Goal: Task Accomplishment & Management: Manage account settings

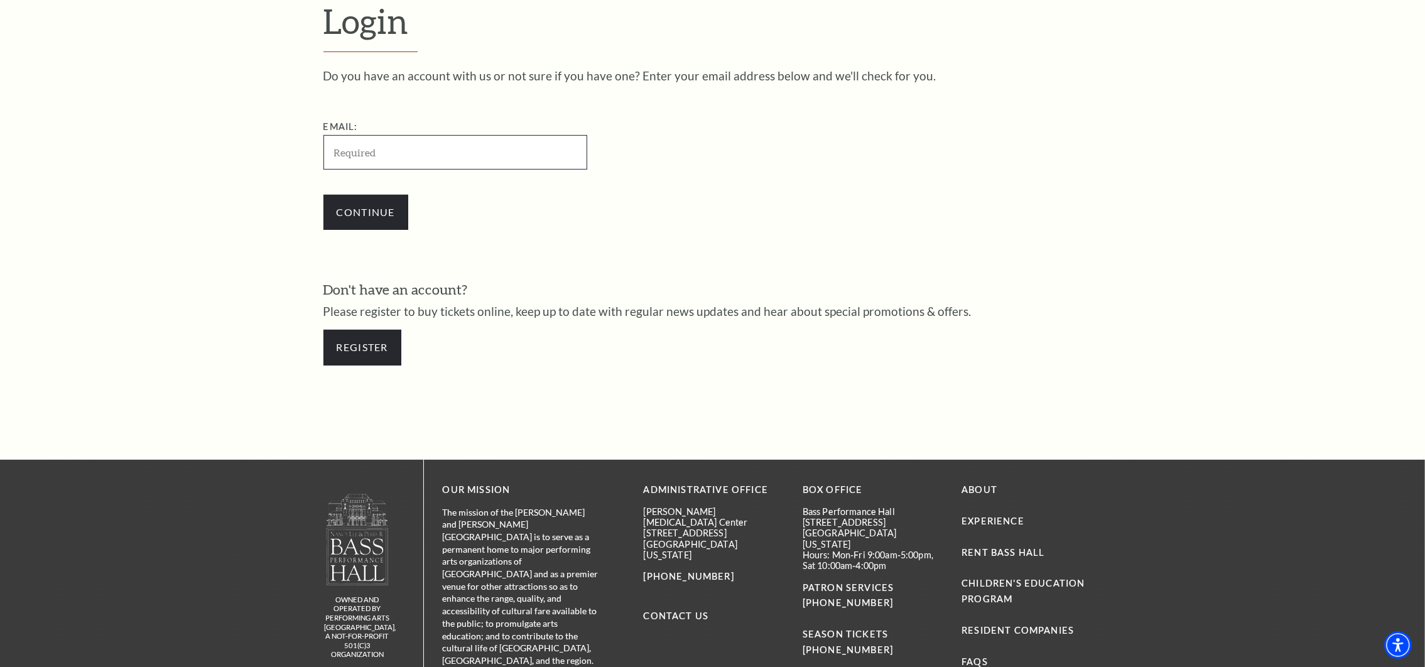
click at [410, 155] on input "Email:" at bounding box center [456, 152] width 264 height 35
click at [338, 150] on input "jmorris618@sbcglobal.net" at bounding box center [456, 152] width 264 height 35
type input "[EMAIL_ADDRESS][DOMAIN_NAME]"
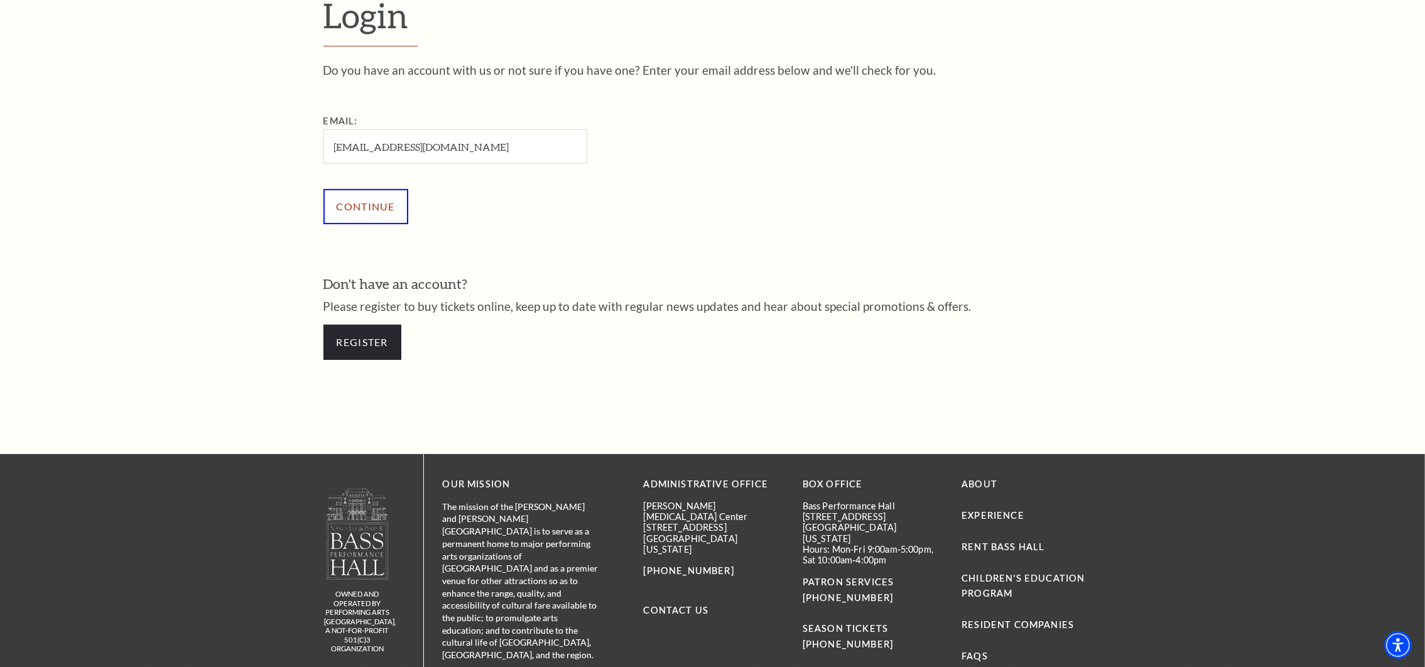
scroll to position [461, 0]
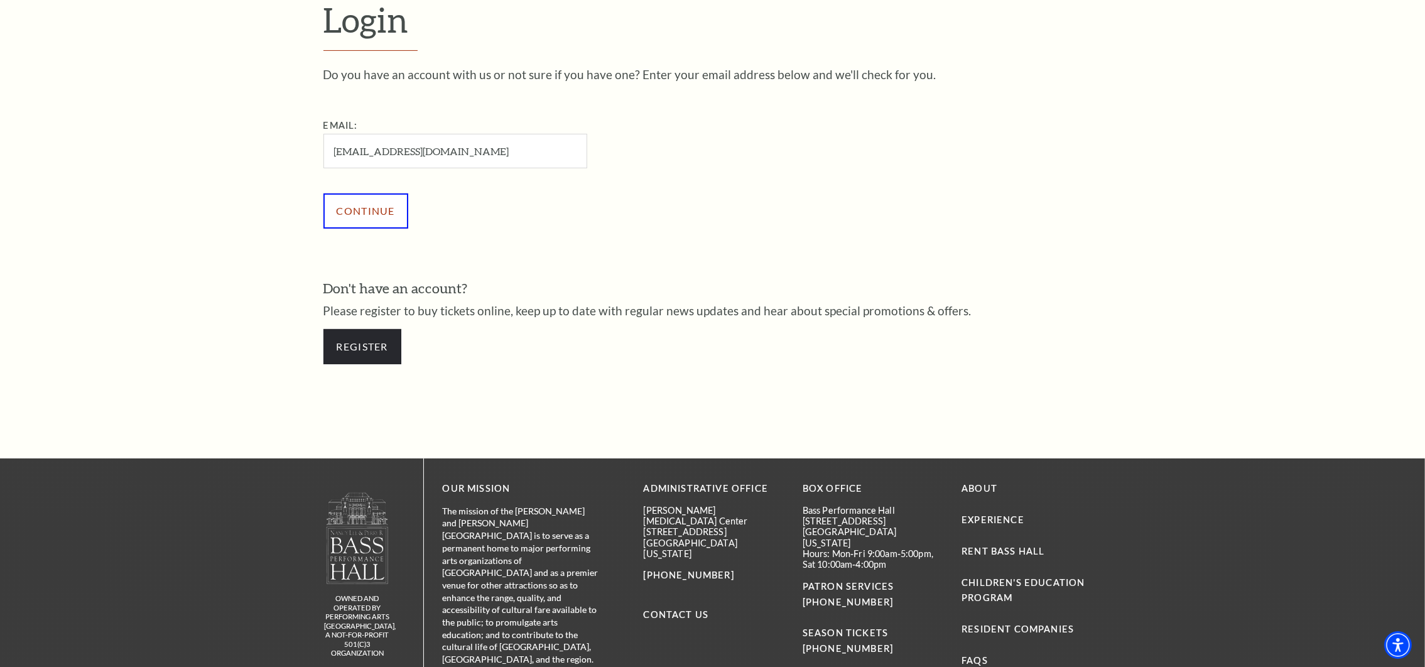
click at [347, 212] on input "Continue" at bounding box center [366, 210] width 85 height 35
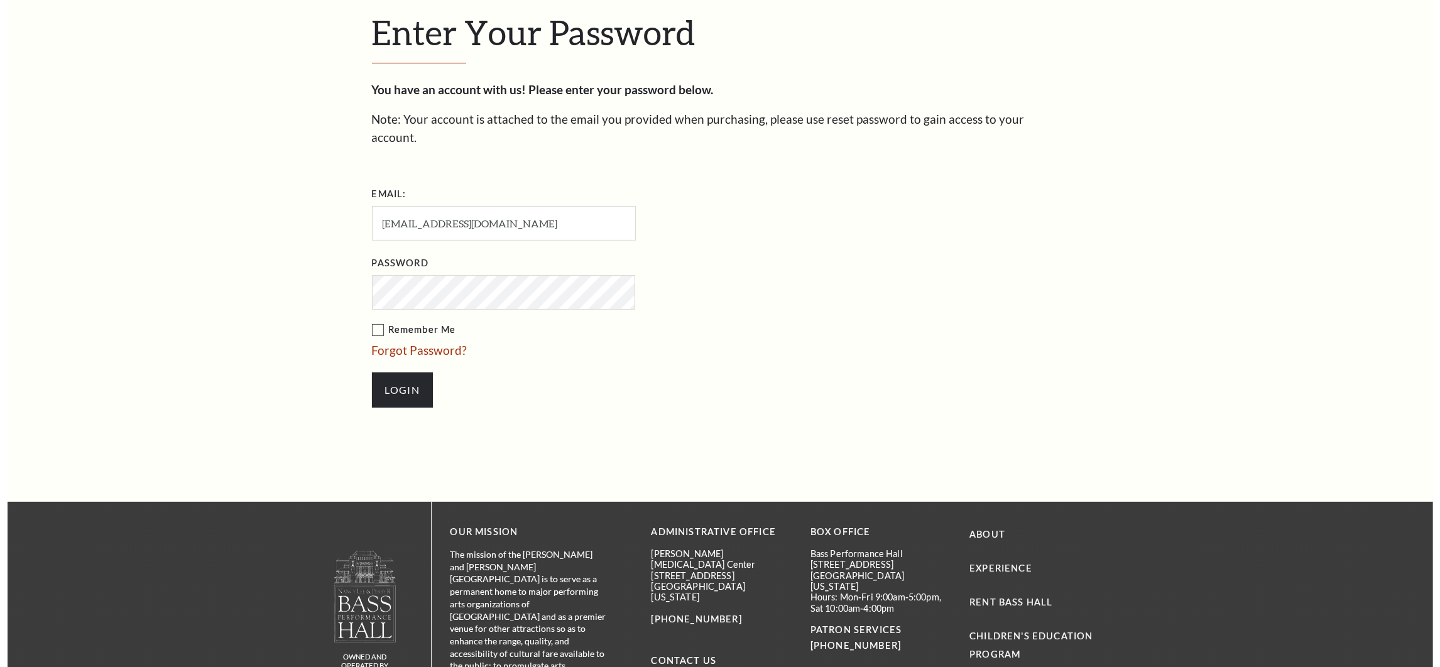
scroll to position [477, 0]
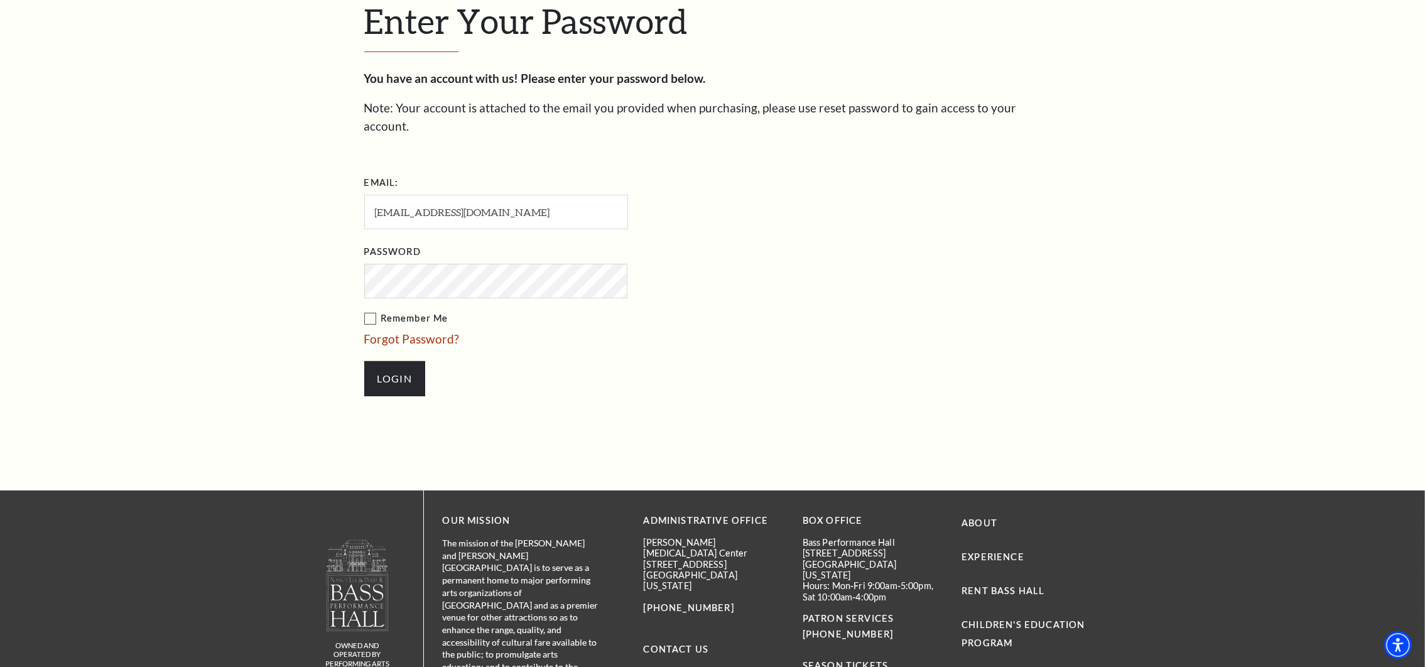
click at [367, 311] on label "Remember Me" at bounding box center [558, 319] width 389 height 16
click at [0, 0] on input "Remember Me" at bounding box center [0, 0] width 0 height 0
click at [432, 332] on link "Forgot Password?" at bounding box center [411, 339] width 95 height 14
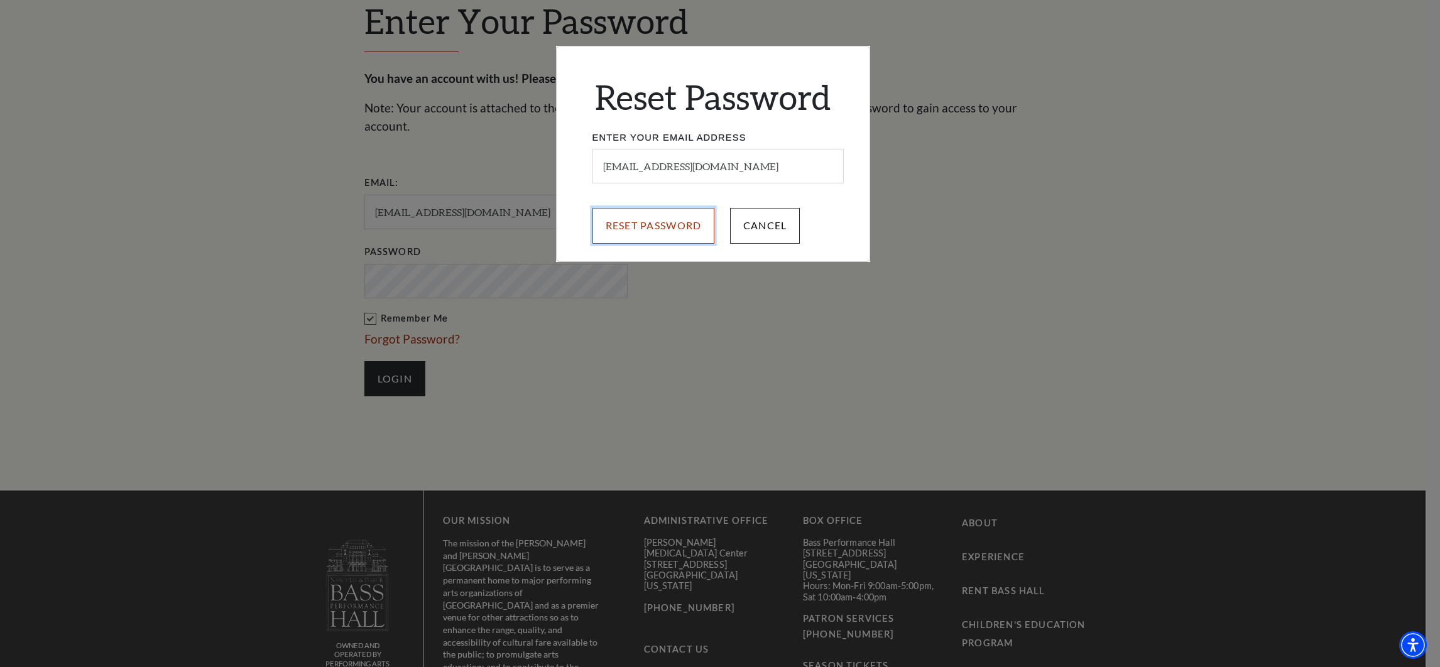
click at [639, 229] on input "Reset Password" at bounding box center [653, 225] width 122 height 35
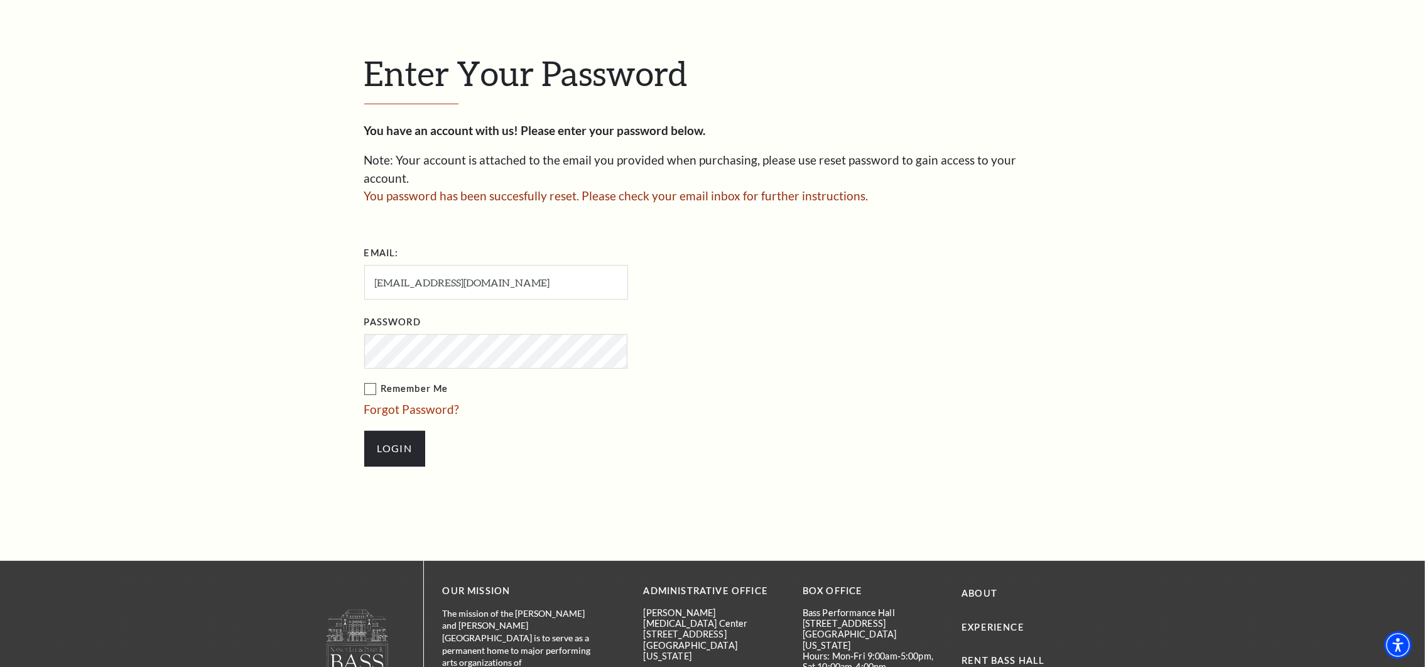
click at [1058, 251] on form "Email: cmorris618@sbcglobal.net Password Remember Me Forgot Password? Login" at bounding box center [712, 361] width 697 height 236
drag, startPoint x: 653, startPoint y: 458, endPoint x: 709, endPoint y: 447, distance: 57.0
click at [660, 455] on li "Login" at bounding box center [558, 448] width 389 height 60
click at [641, 454] on li "Login" at bounding box center [558, 448] width 389 height 60
click at [601, 401] on li "Forgot Password?" at bounding box center [558, 410] width 389 height 18
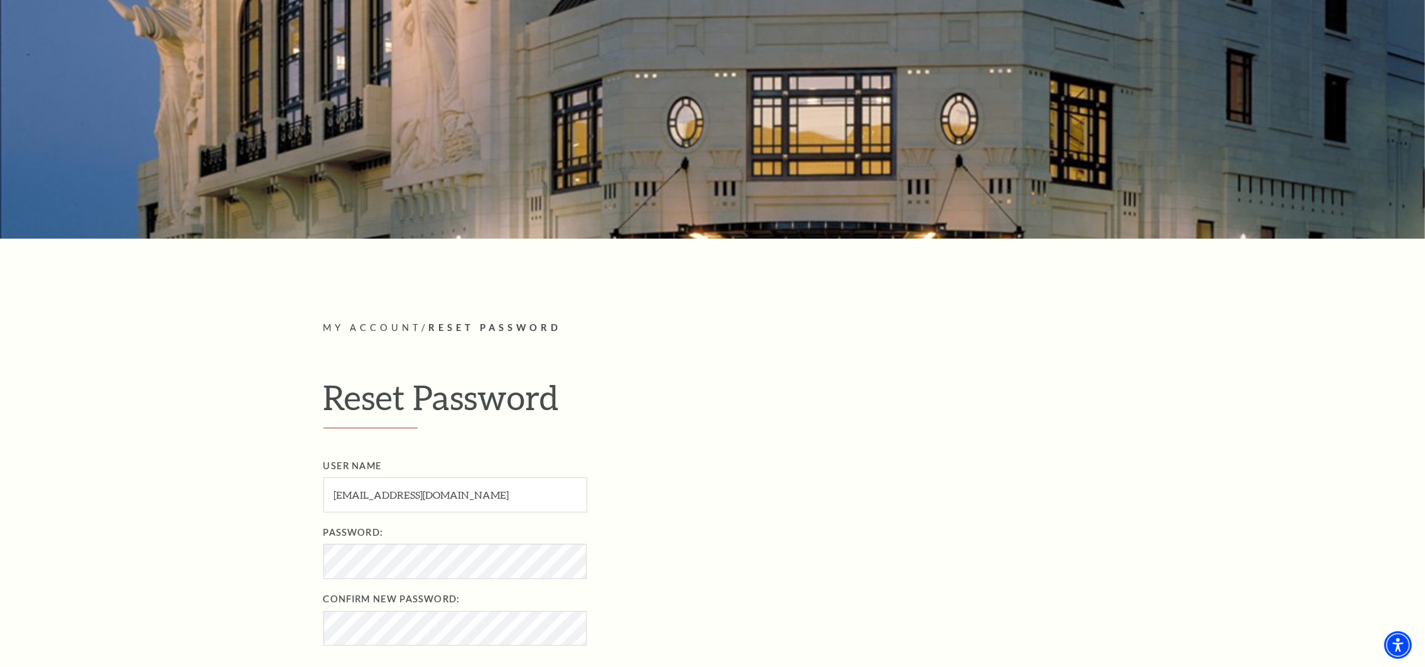
scroll to position [282, 0]
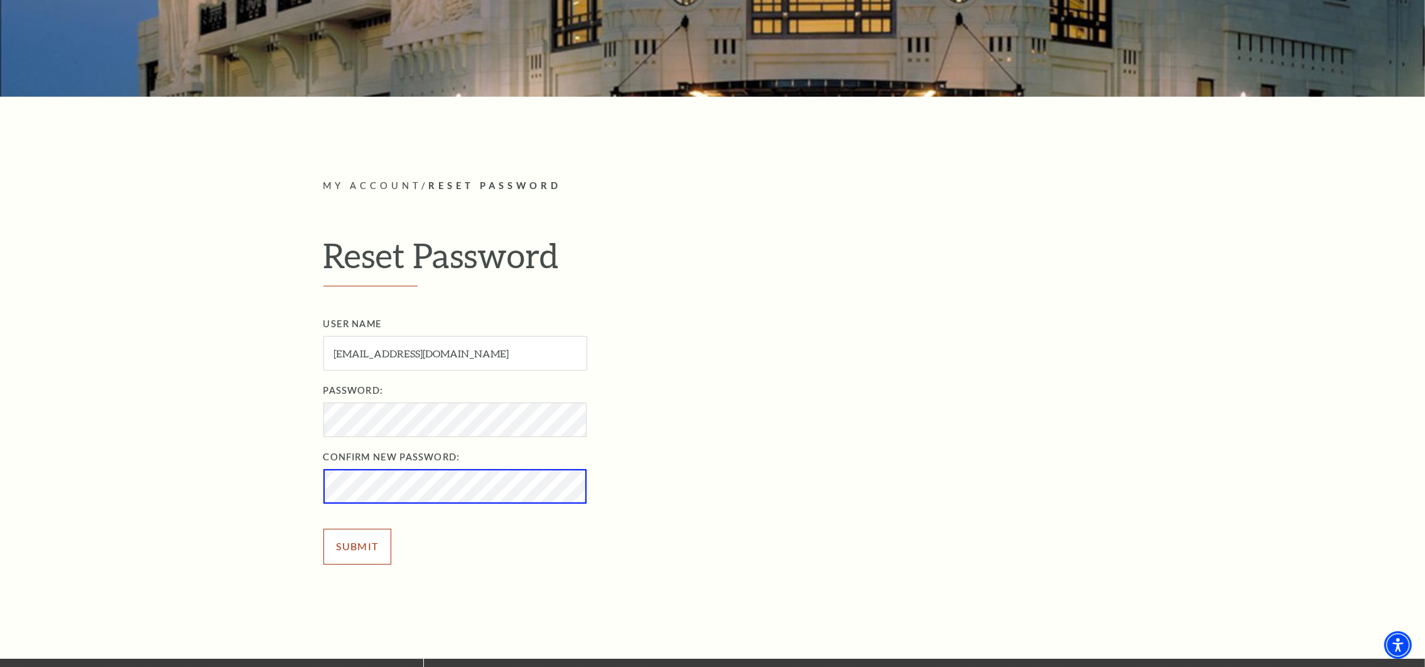
click at [340, 549] on input "Submit" at bounding box center [358, 546] width 68 height 35
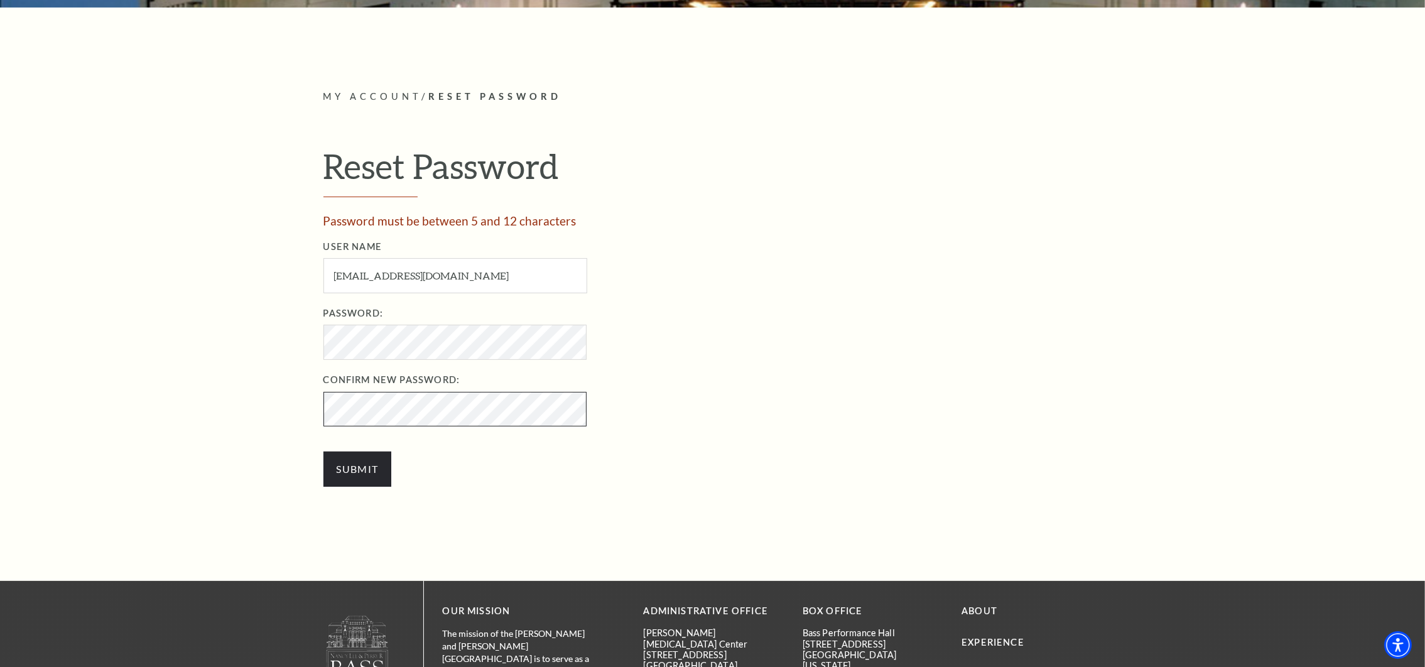
scroll to position [372, 0]
click at [733, 286] on li "User Name cmorris618@sbcglobal.net User Name required" at bounding box center [727, 266] width 806 height 54
click at [344, 467] on input "Submit" at bounding box center [358, 468] width 68 height 35
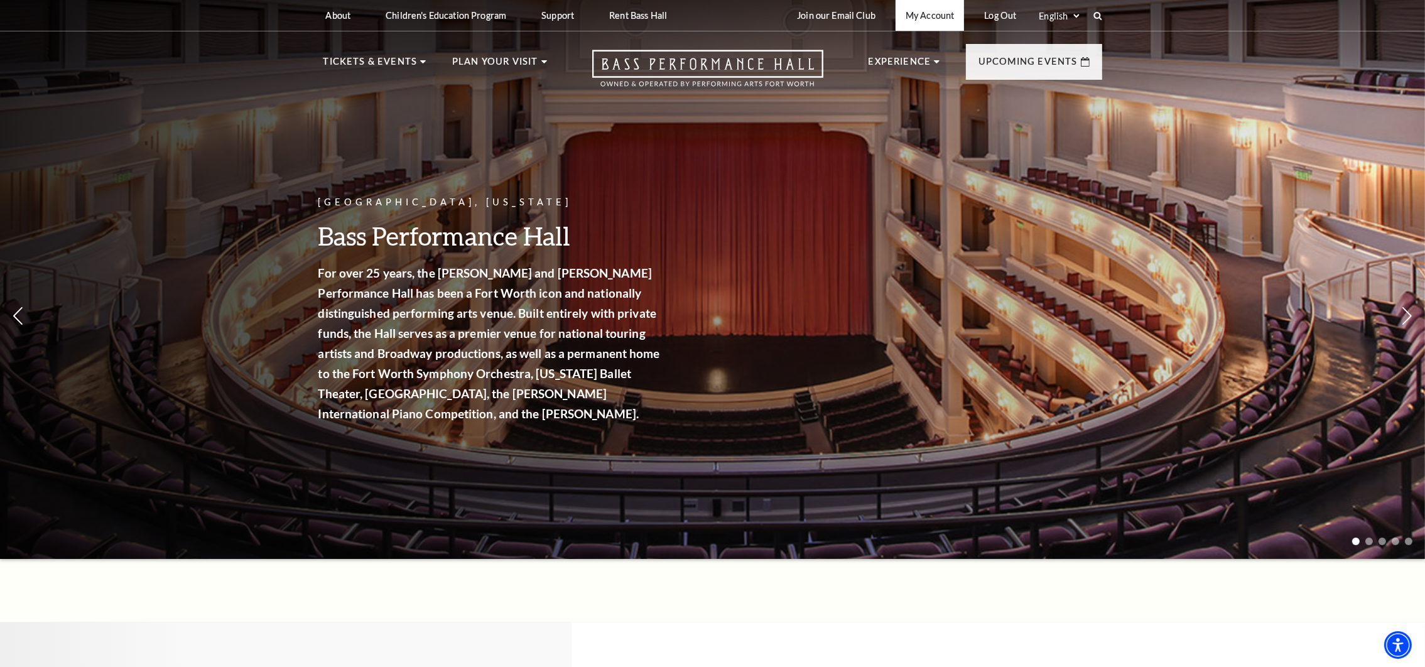
click at [922, 12] on link "My Account" at bounding box center [930, 15] width 68 height 31
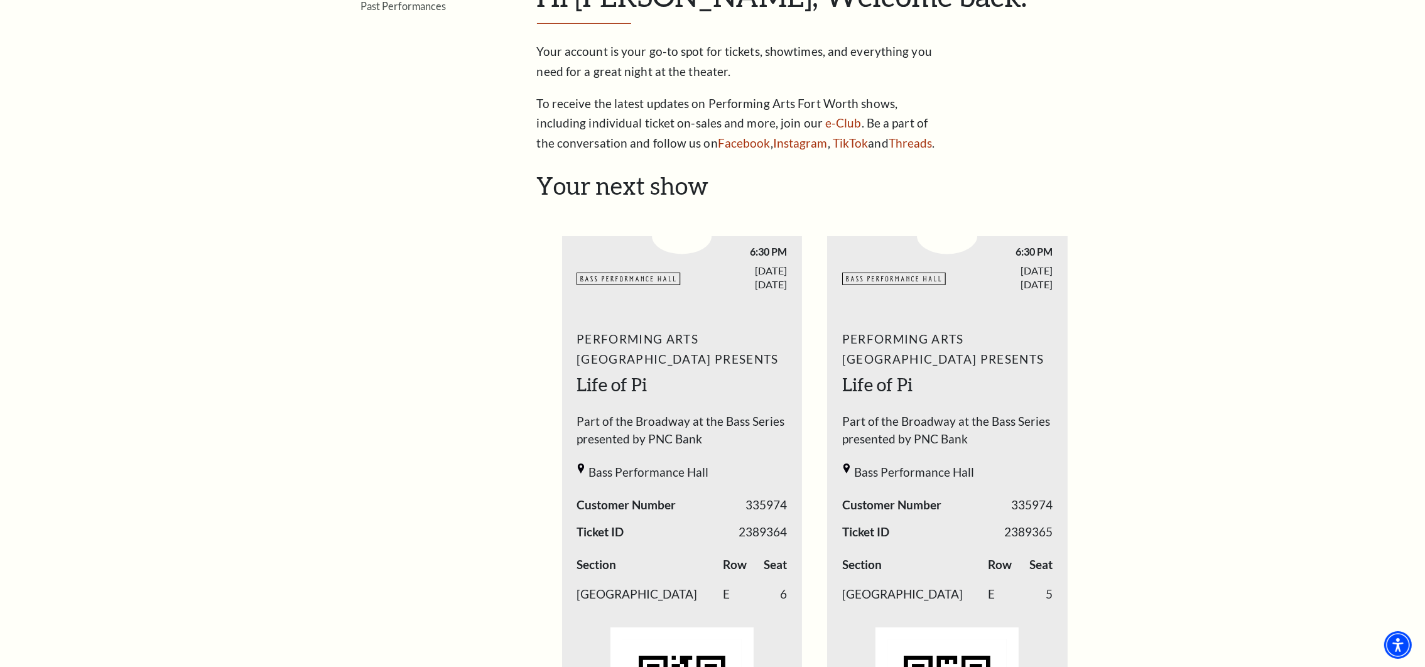
scroll to position [282, 0]
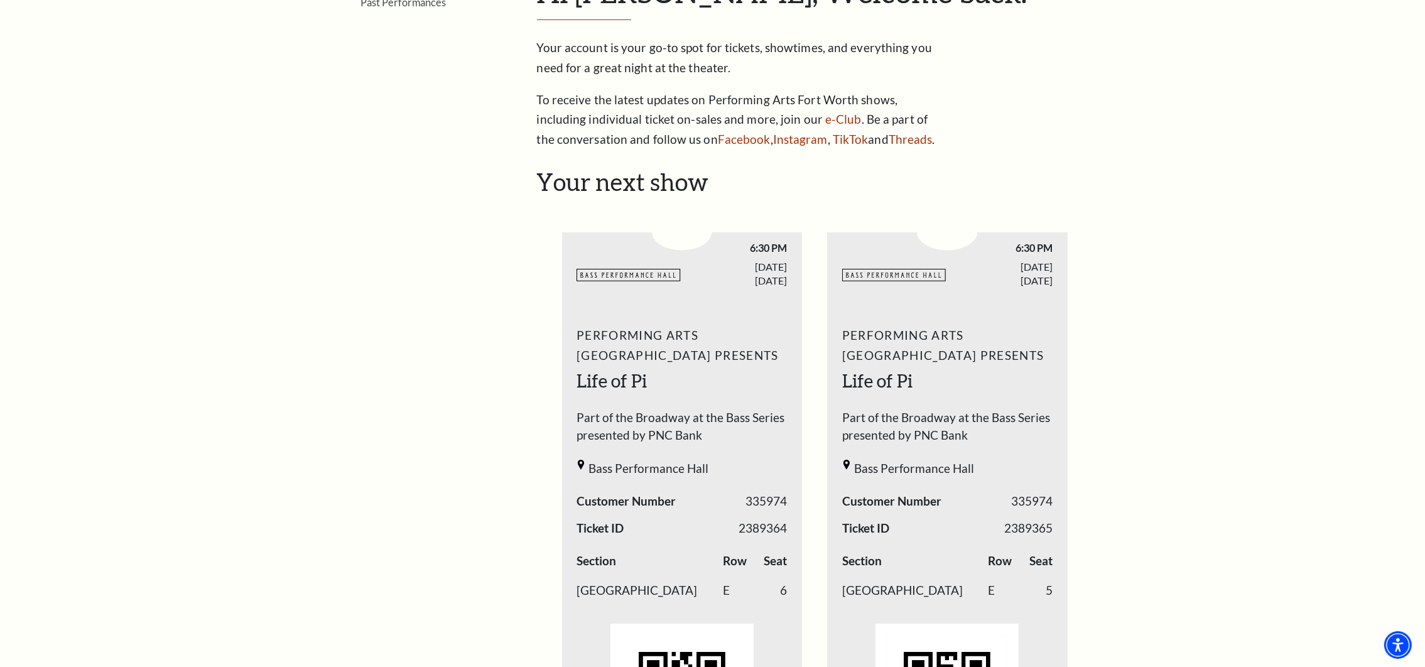
click at [727, 376] on h2 "Life of Pi" at bounding box center [682, 381] width 210 height 25
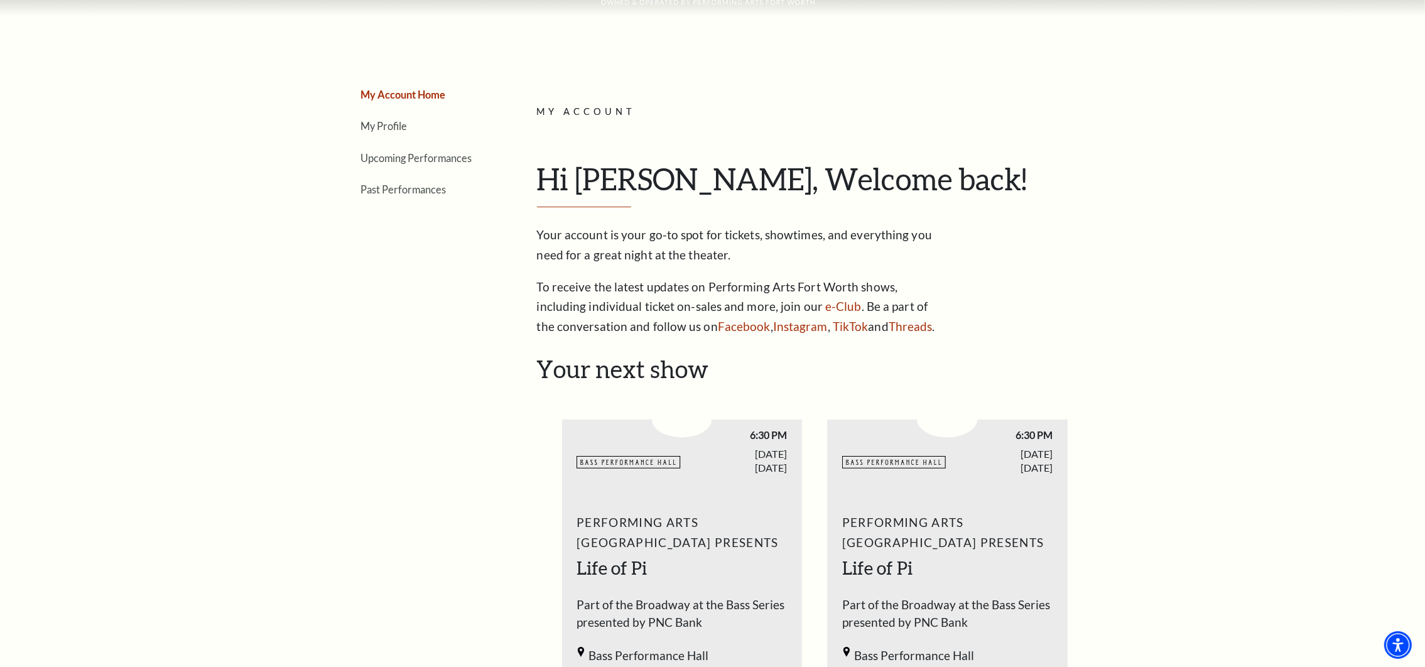
scroll to position [94, 0]
click at [425, 163] on link "Upcoming Performances" at bounding box center [416, 159] width 111 height 12
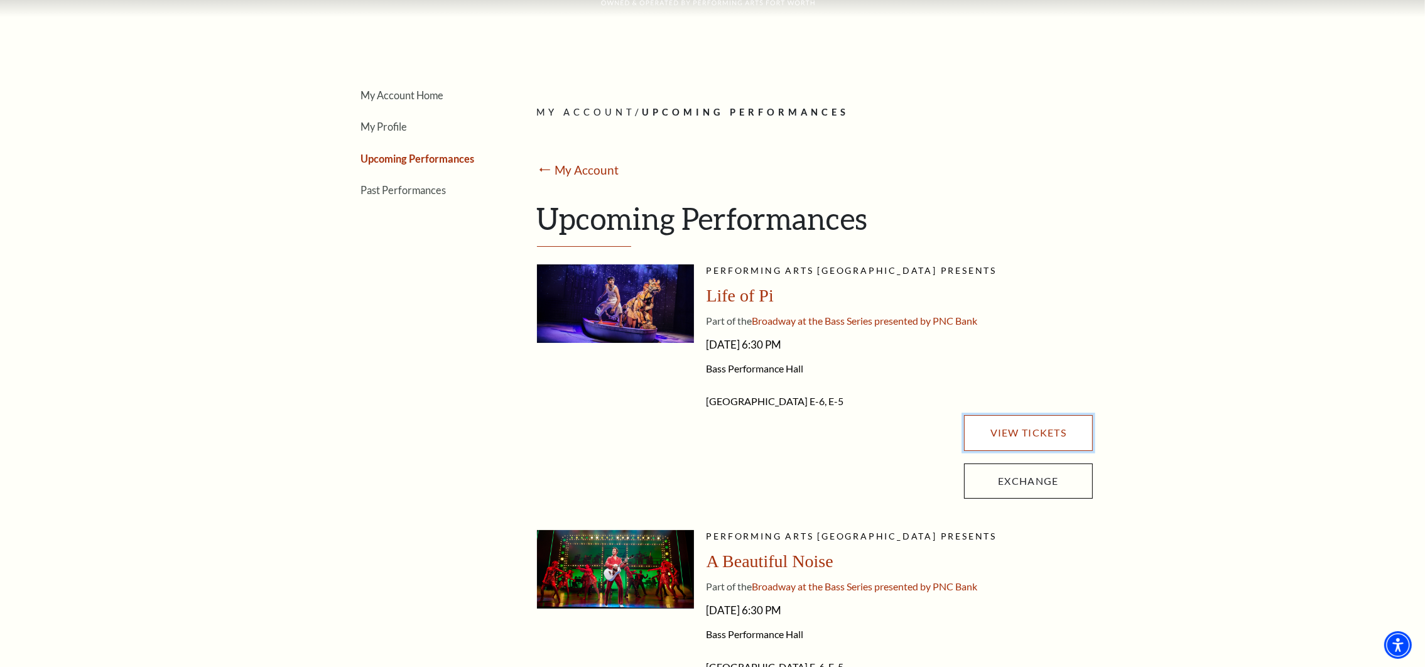
click at [1004, 423] on link "View Tickets" at bounding box center [1028, 432] width 128 height 35
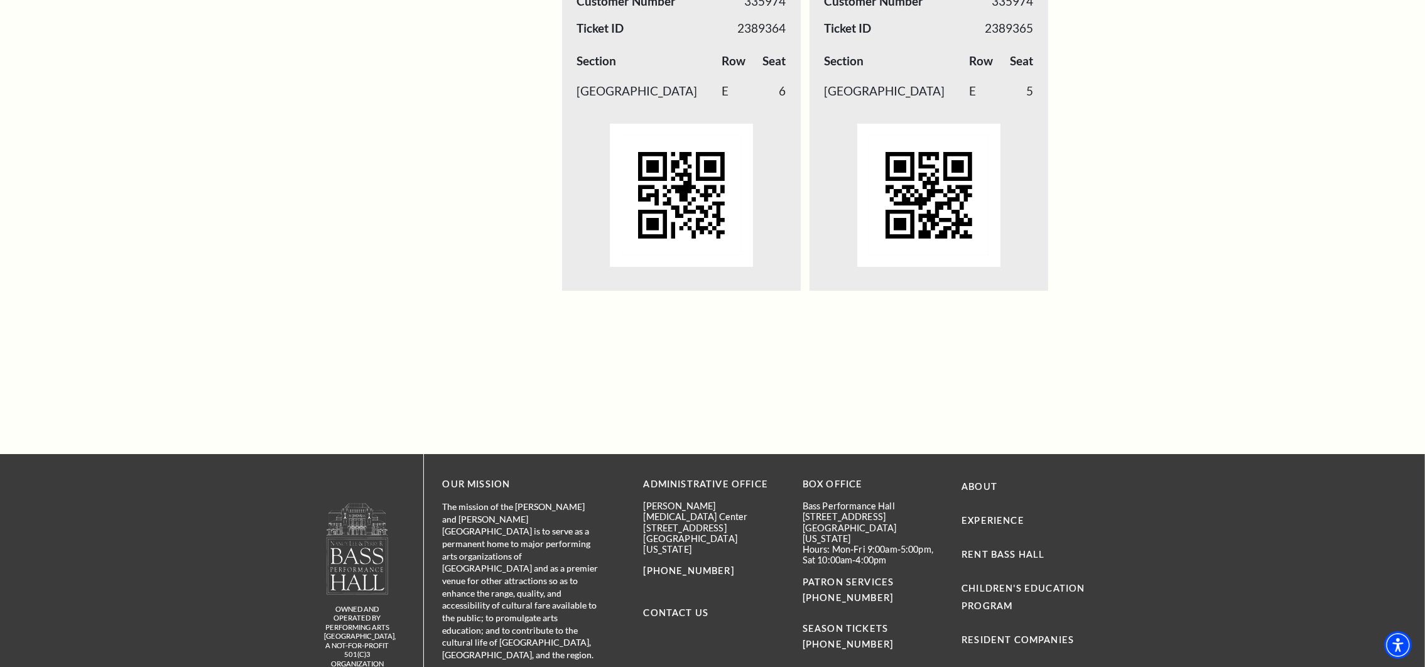
scroll to position [340, 0]
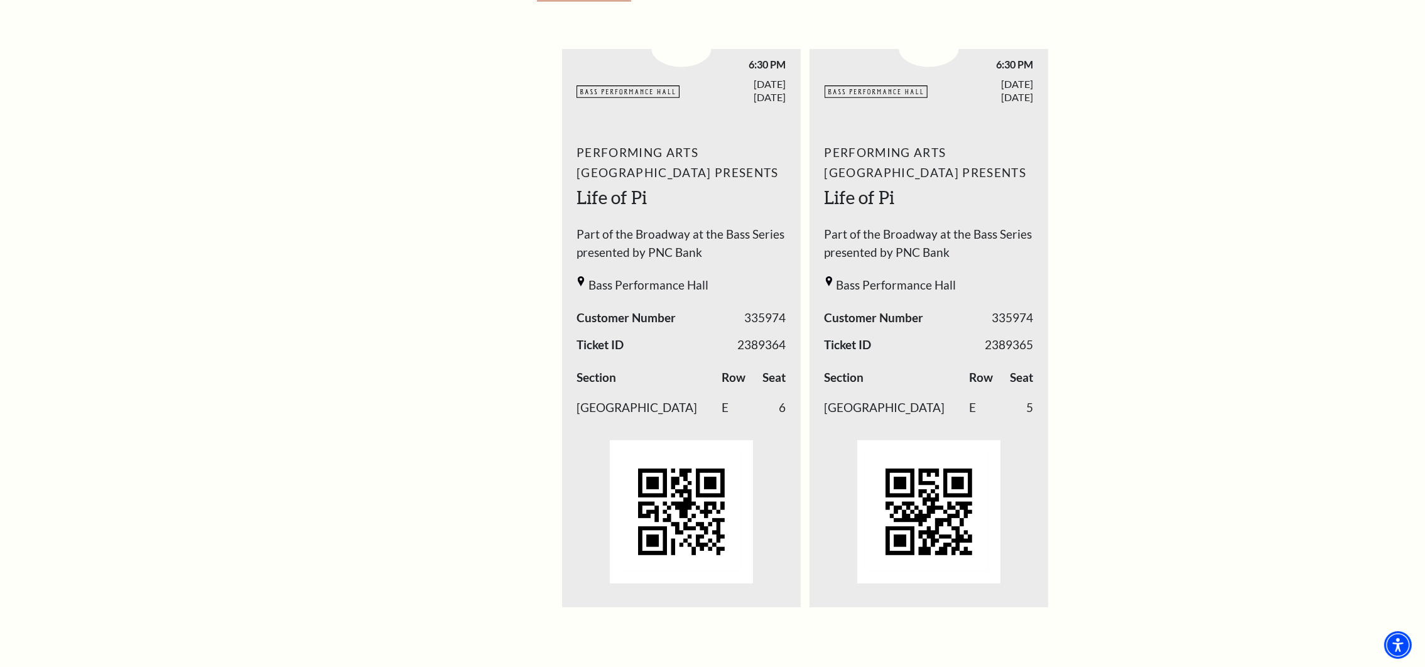
click at [635, 87] on icon at bounding box center [629, 92] width 104 height 24
click at [636, 161] on span "Performing Arts Fort Worth Presents" at bounding box center [681, 163] width 209 height 40
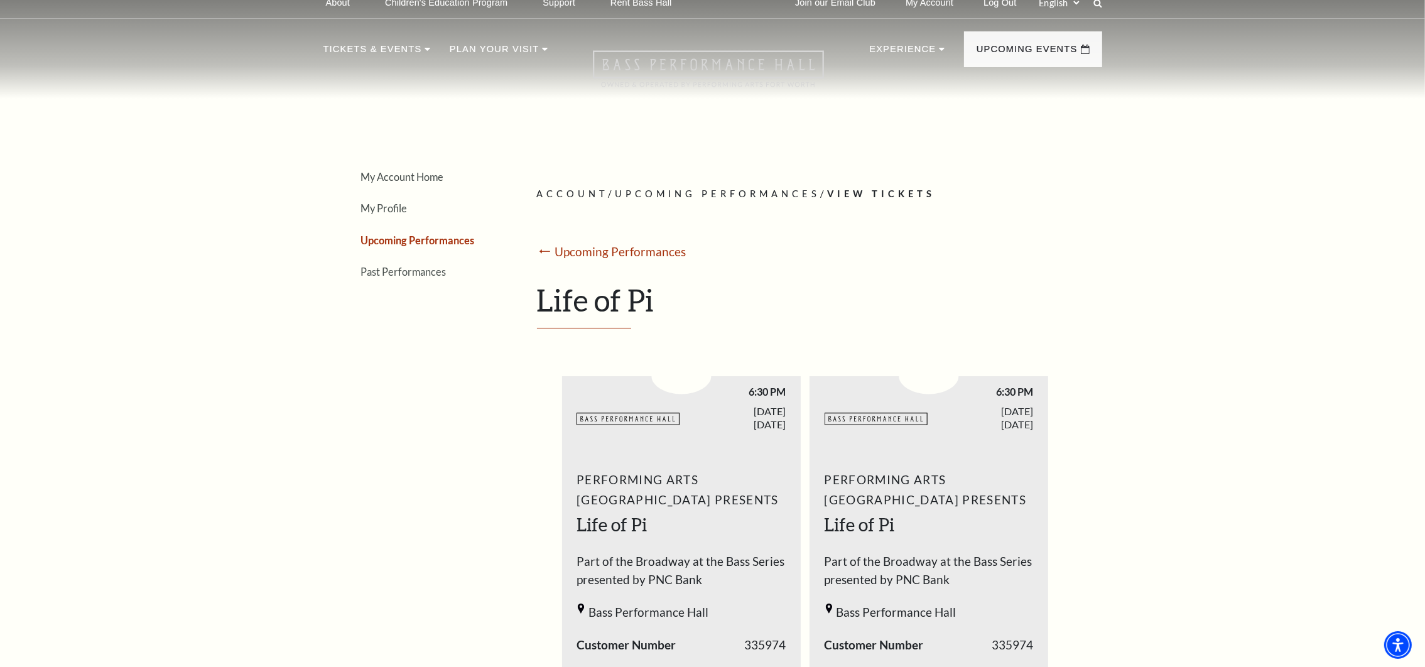
scroll to position [0, 0]
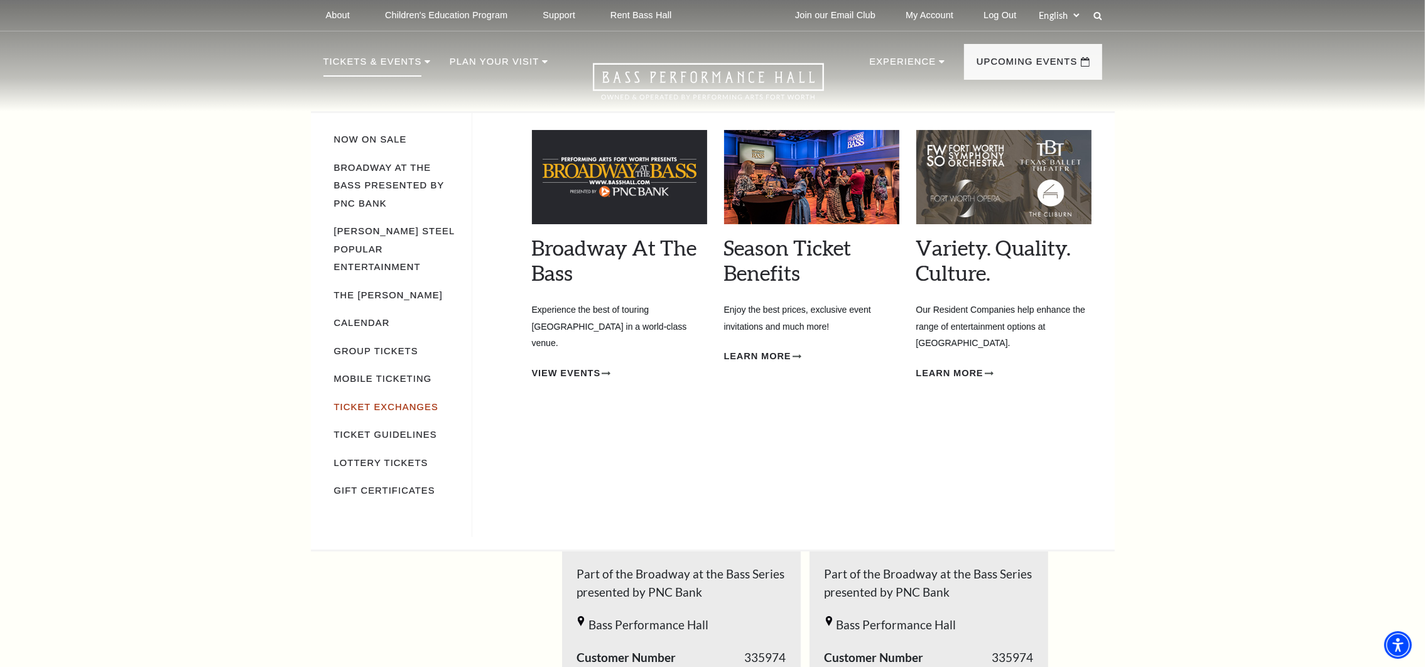
click at [378, 402] on link "Ticket Exchanges" at bounding box center [386, 407] width 104 height 10
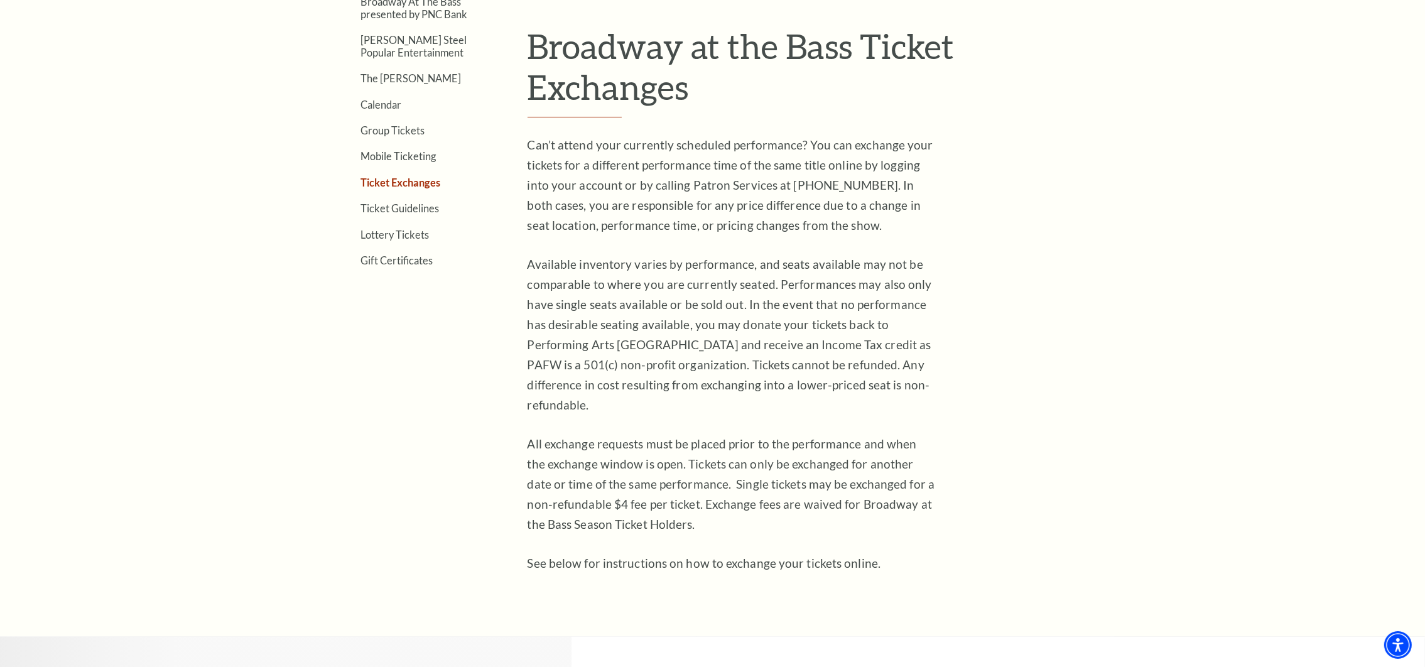
scroll to position [94, 0]
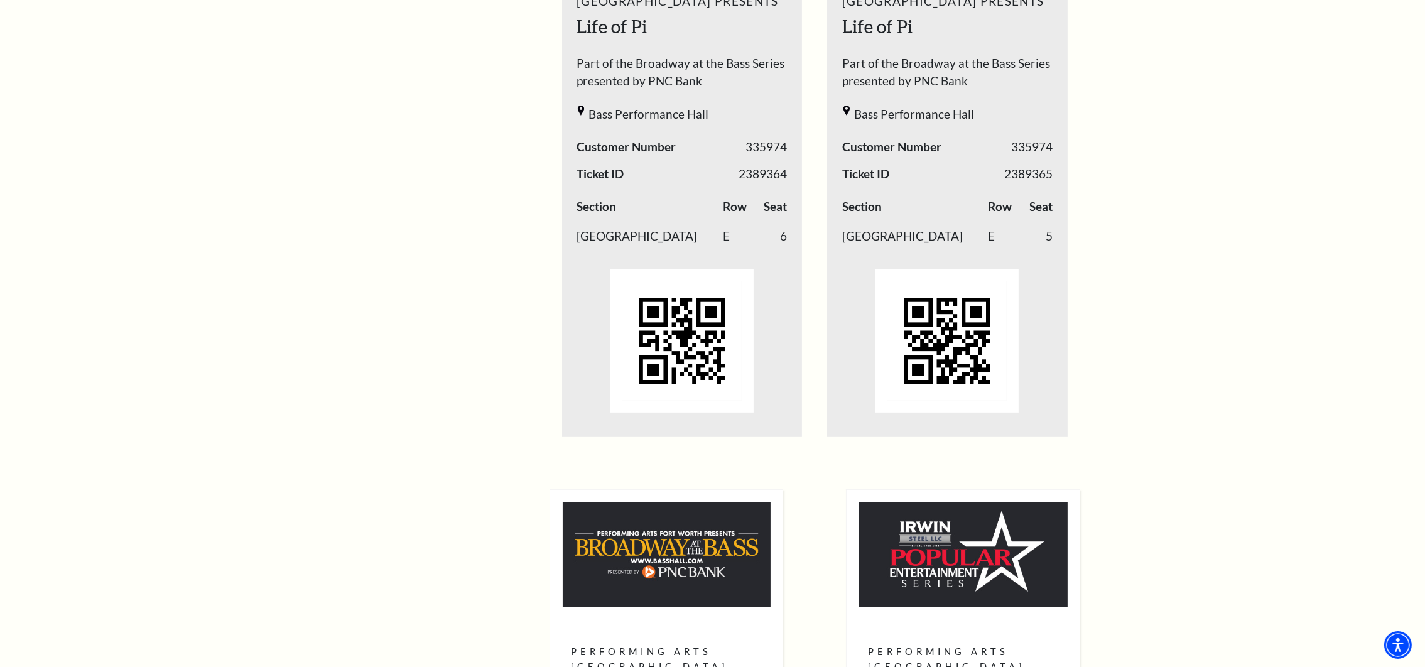
scroll to position [754, 0]
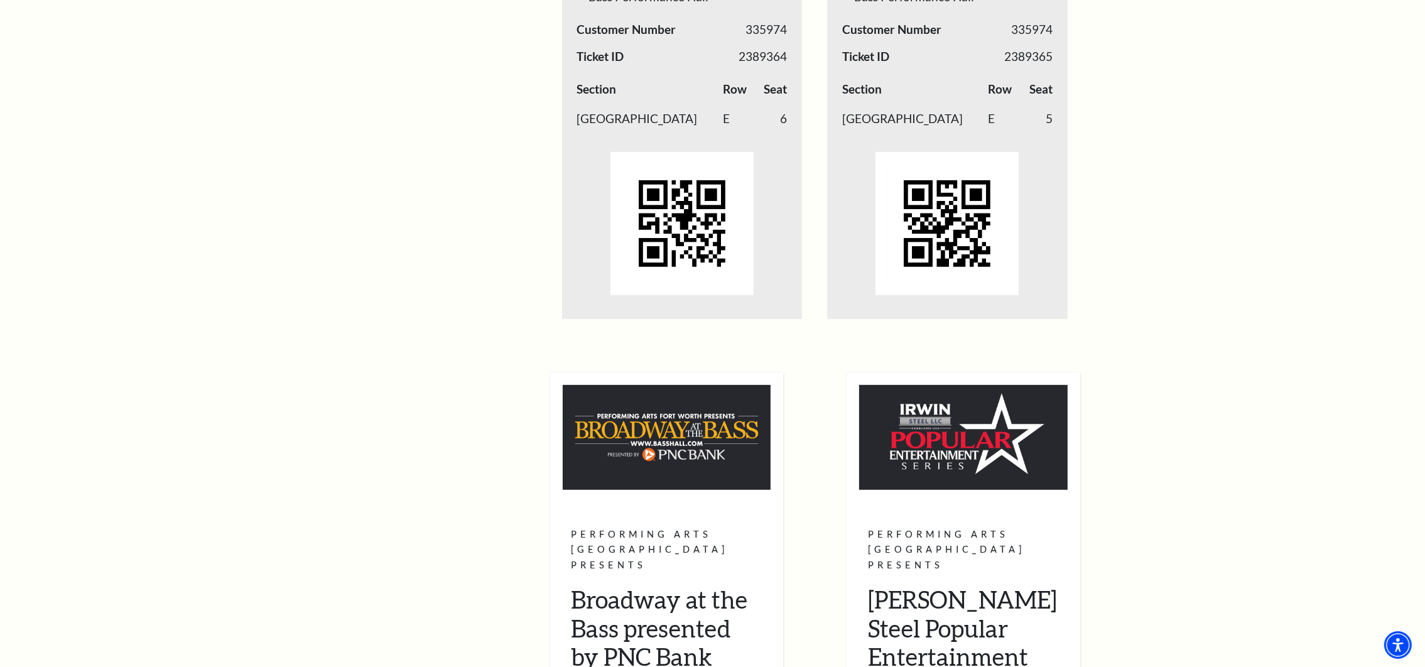
click at [775, 225] on div "1 / 2" at bounding box center [682, 223] width 210 height 161
click at [692, 221] on img "1 / 2" at bounding box center [682, 223] width 143 height 143
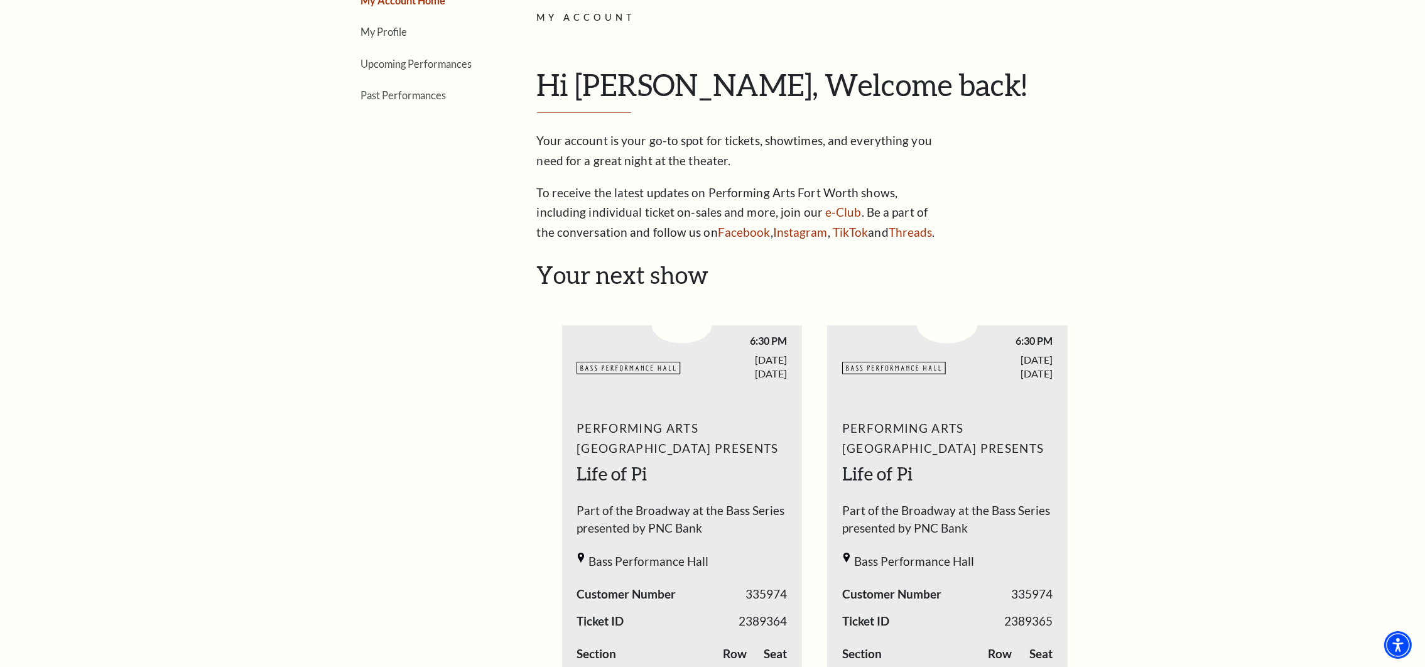
scroll to position [188, 0]
click at [737, 368] on span "SUNDAY SEP. 28, 2025" at bounding box center [735, 367] width 106 height 26
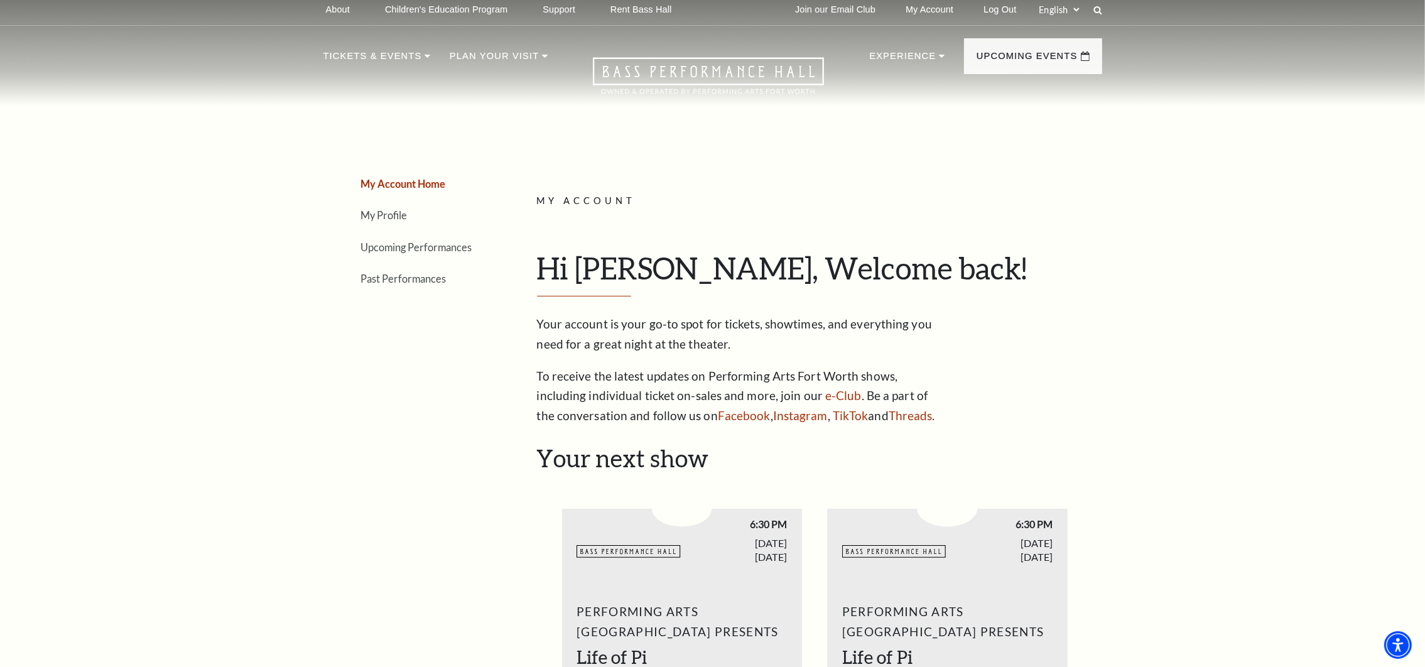
scroll to position [0, 0]
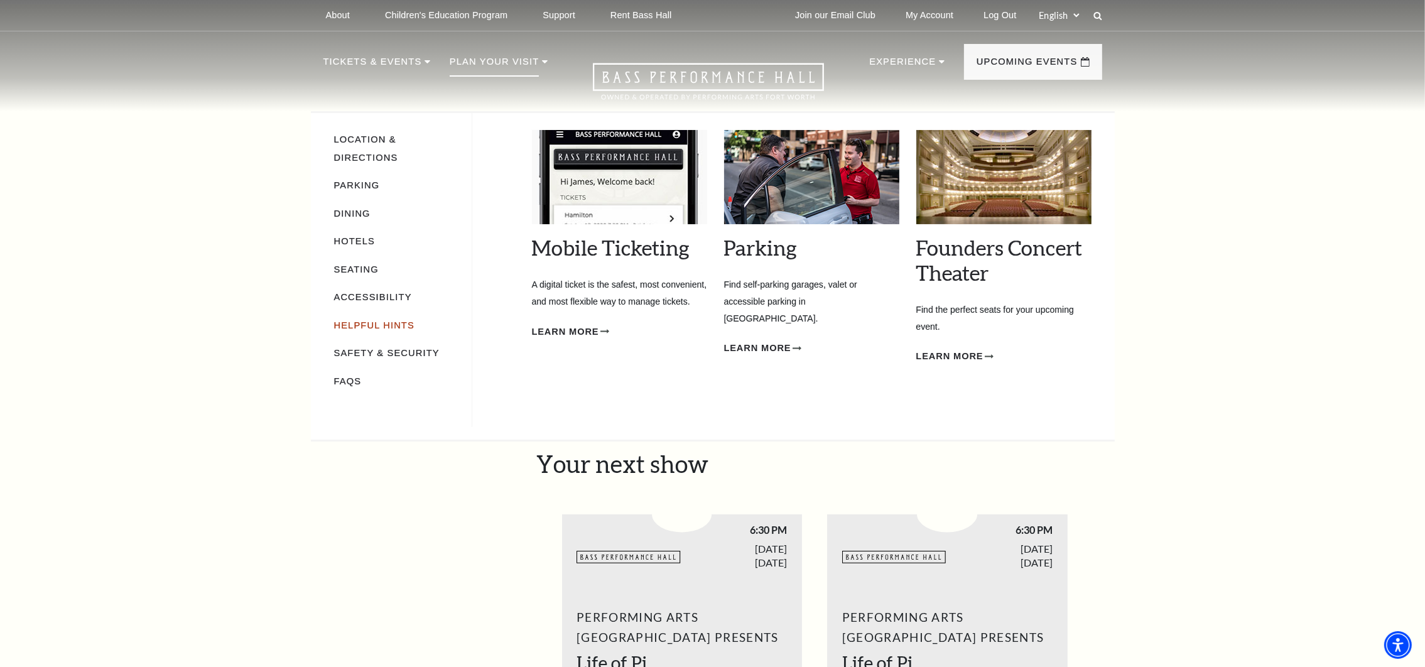
click at [383, 320] on link "Helpful Hints" at bounding box center [374, 325] width 80 height 10
click at [575, 327] on span "Learn More" at bounding box center [565, 332] width 67 height 16
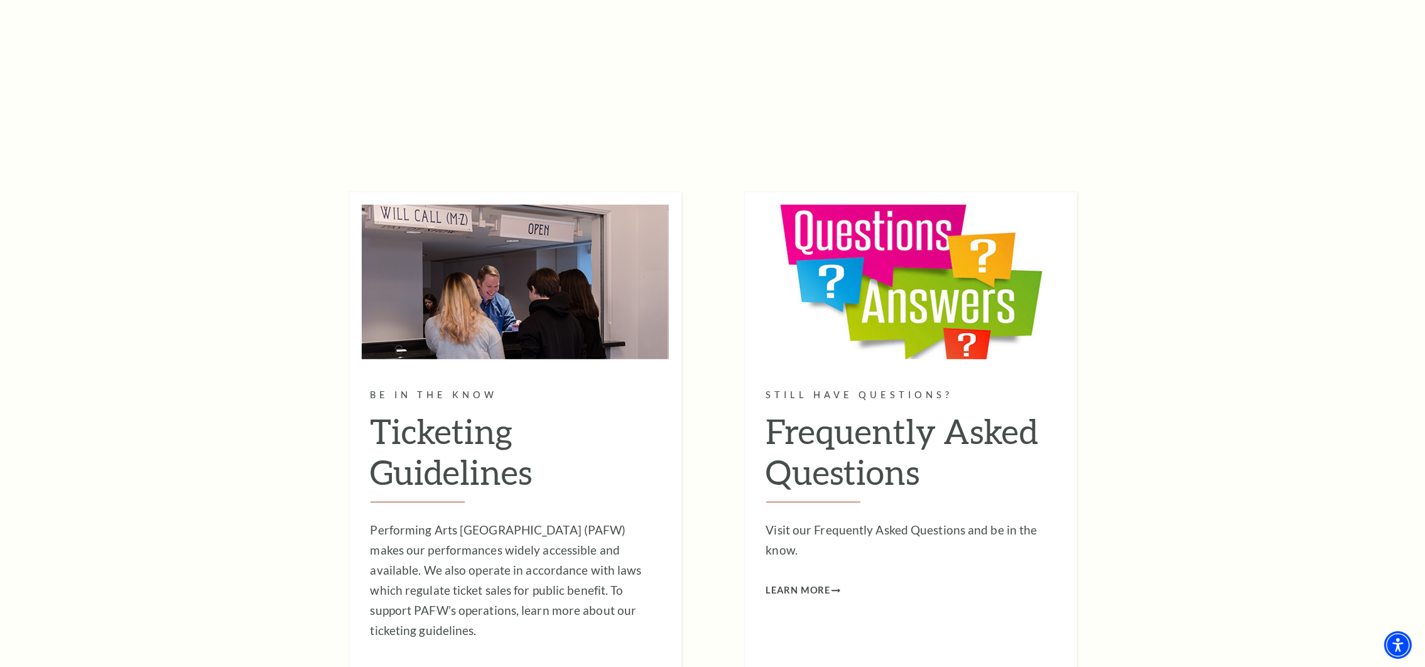
scroll to position [847, 0]
